Goal: Check status: Check status

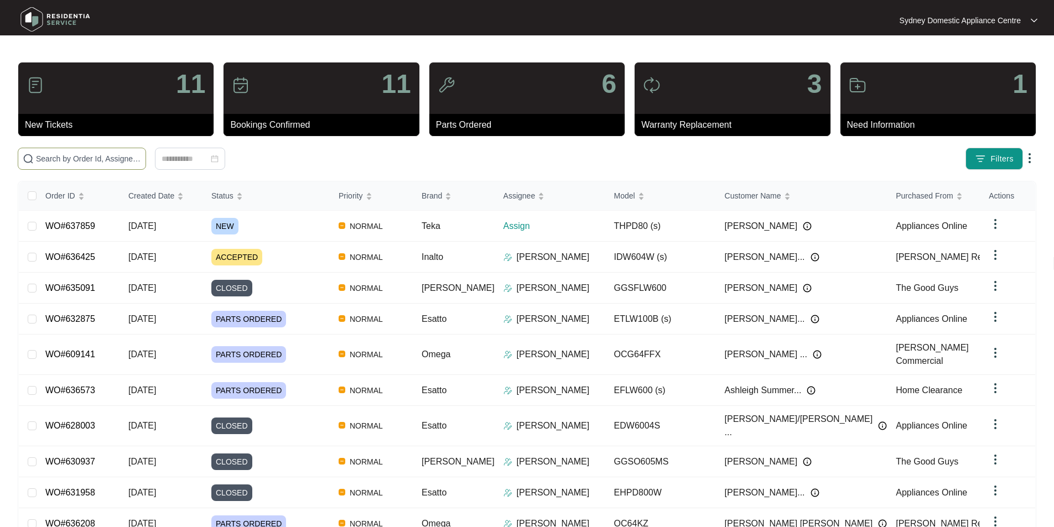
click at [146, 148] on span at bounding box center [82, 159] width 128 height 22
click at [141, 154] on input "text" at bounding box center [88, 159] width 105 height 12
paste input "637859"
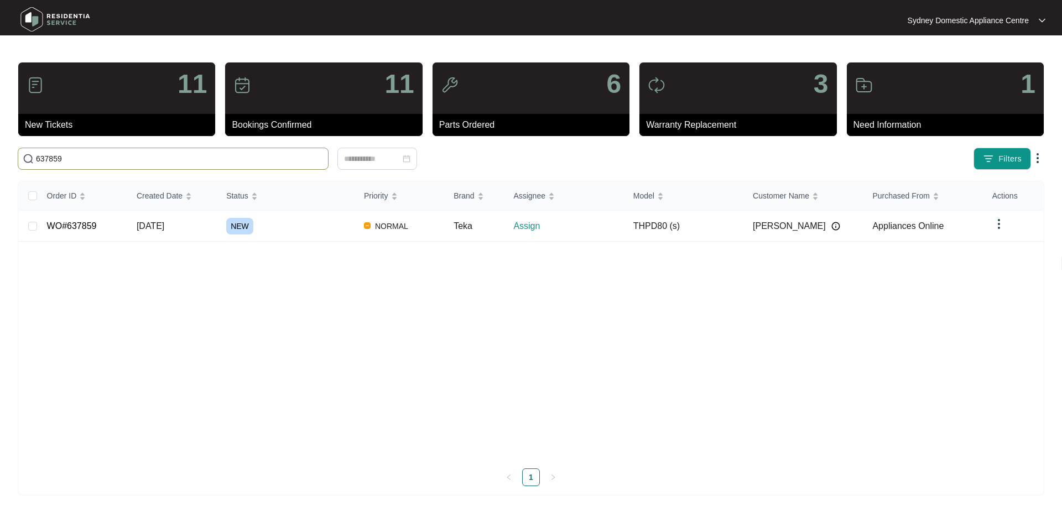
type input "637859"
click at [89, 230] on link "WO#637859" at bounding box center [72, 225] width 50 height 9
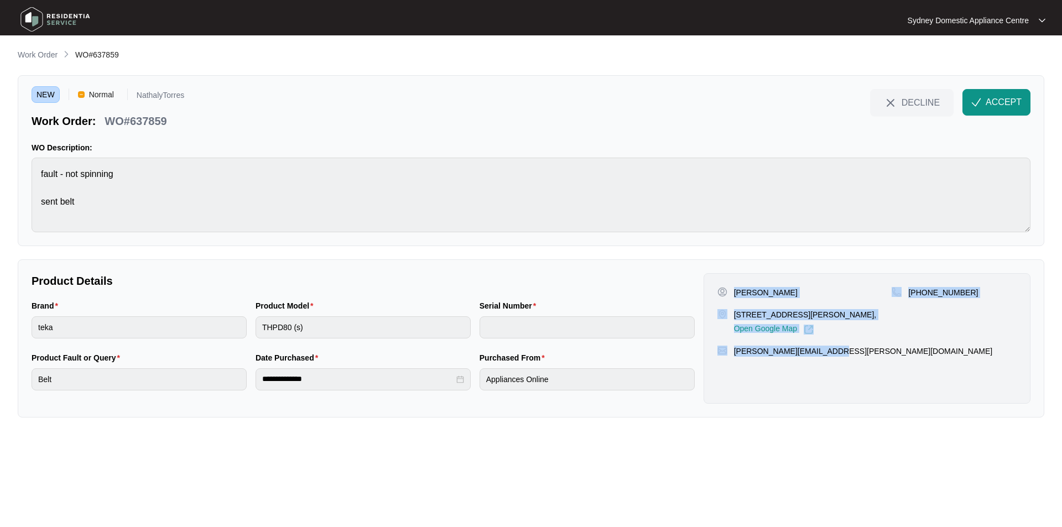
drag, startPoint x: 868, startPoint y: 355, endPoint x: 734, endPoint y: 289, distance: 148.7
click at [734, 289] on div "[PERSON_NAME] [STREET_ADDRESS][PERSON_NAME], Open Google Map [PHONE_NUMBER] [PE…" at bounding box center [867, 338] width 327 height 131
copy div "[PERSON_NAME] [STREET_ADDRESS][PERSON_NAME], Open Google Map [PHONE_NUMBER] [PE…"
click at [1011, 113] on button "ACCEPT" at bounding box center [997, 102] width 68 height 27
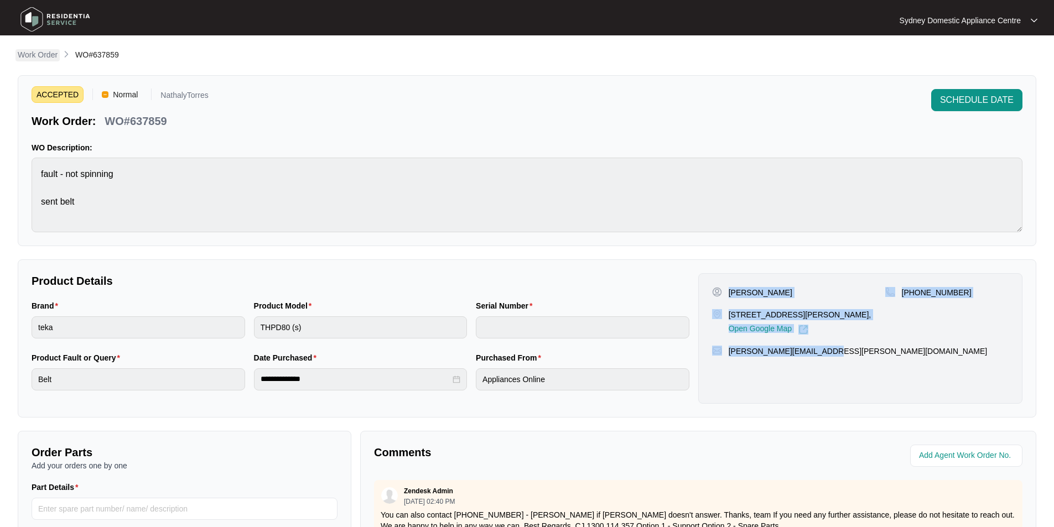
click at [45, 55] on p "Work Order" at bounding box center [38, 54] width 40 height 11
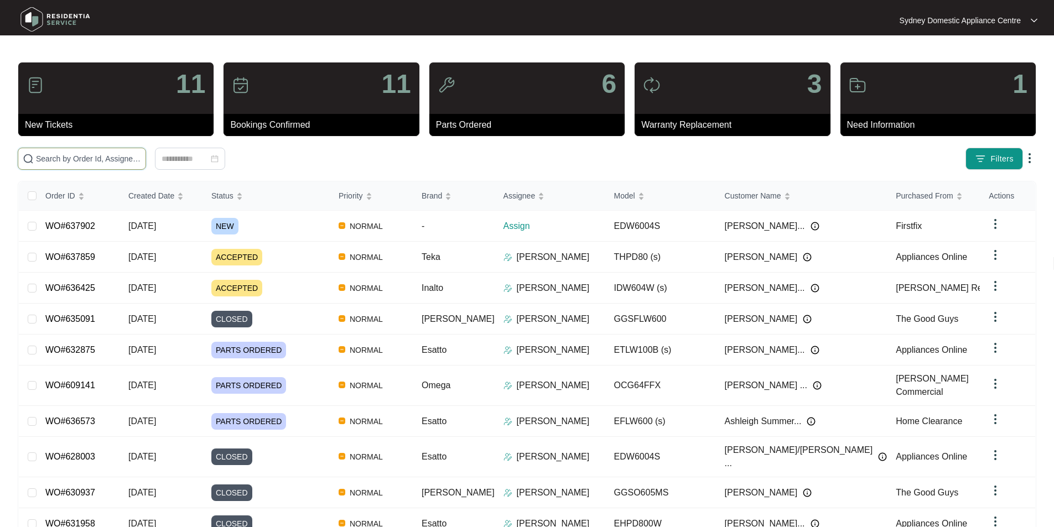
click at [141, 156] on input "text" at bounding box center [88, 159] width 105 height 12
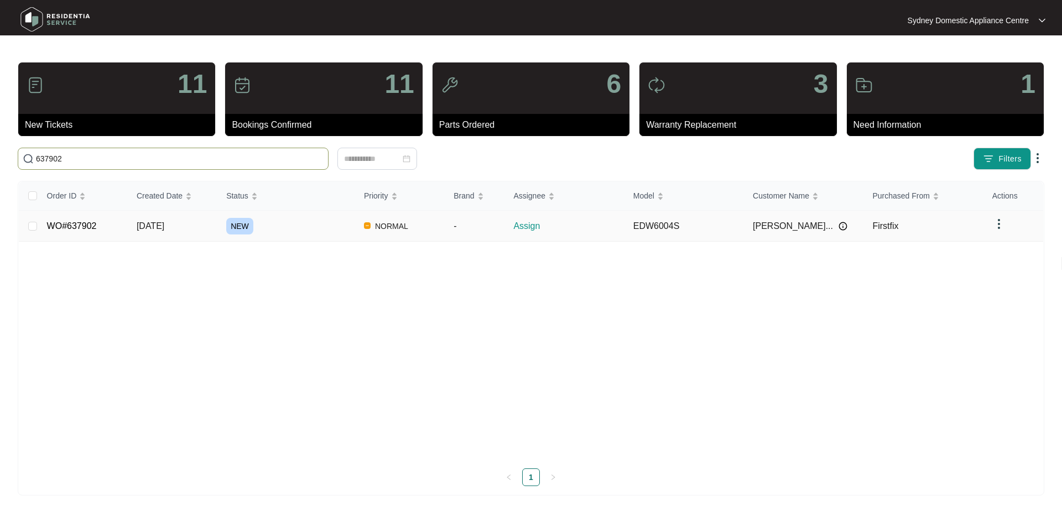
type input "637902"
click at [85, 227] on link "WO#637902" at bounding box center [72, 225] width 50 height 9
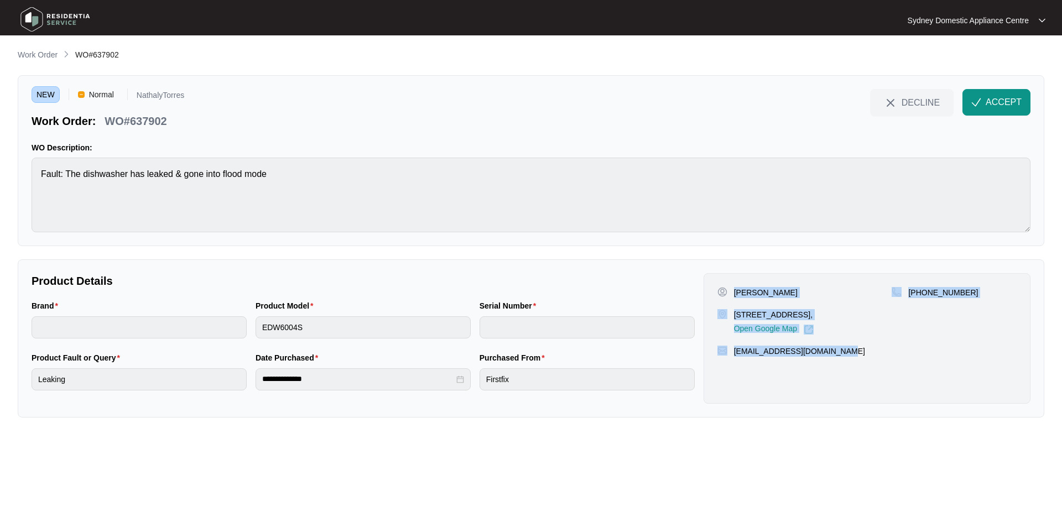
drag, startPoint x: 857, startPoint y: 362, endPoint x: 731, endPoint y: 287, distance: 146.4
click at [731, 287] on div "[PERSON_NAME] [STREET_ADDRESS], Open Google Map [PHONE_NUMBER] [EMAIL_ADDRESS][…" at bounding box center [867, 338] width 327 height 131
copy div "[PERSON_NAME] [STREET_ADDRESS], Open Google Map [PHONE_NUMBER] [EMAIL_ADDRESS][…"
click at [1010, 111] on button "ACCEPT" at bounding box center [997, 102] width 68 height 27
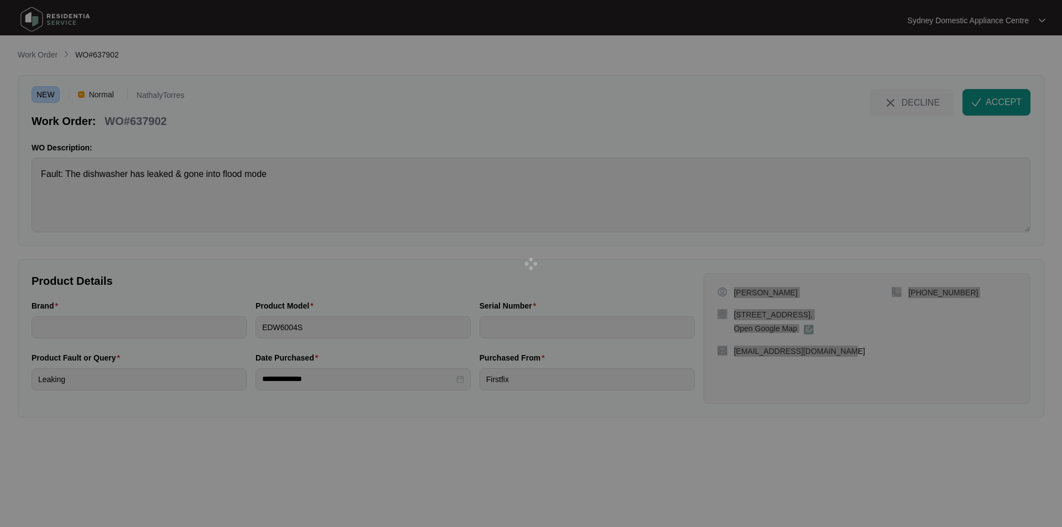
type input "esatto"
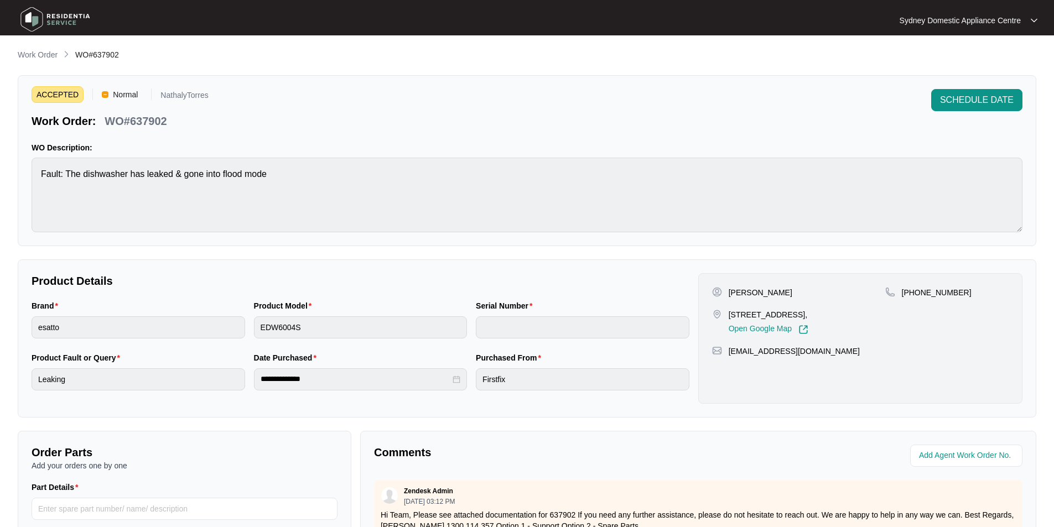
click at [33, 46] on main "**********" at bounding box center [527, 367] width 1054 height 734
click at [38, 53] on p "Work Order" at bounding box center [38, 54] width 40 height 11
